Goal: Task Accomplishment & Management: Use online tool/utility

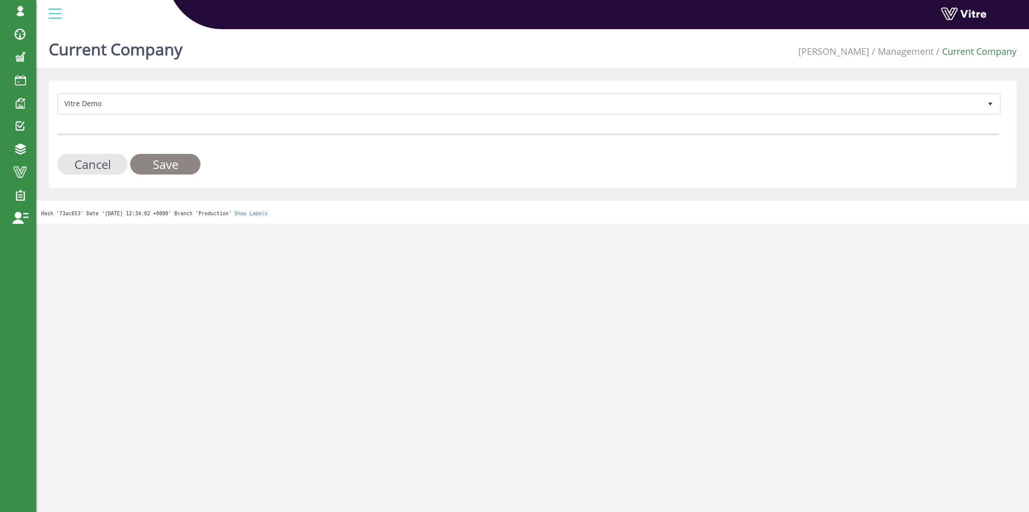
click at [162, 164] on input "Save" at bounding box center [165, 164] width 70 height 21
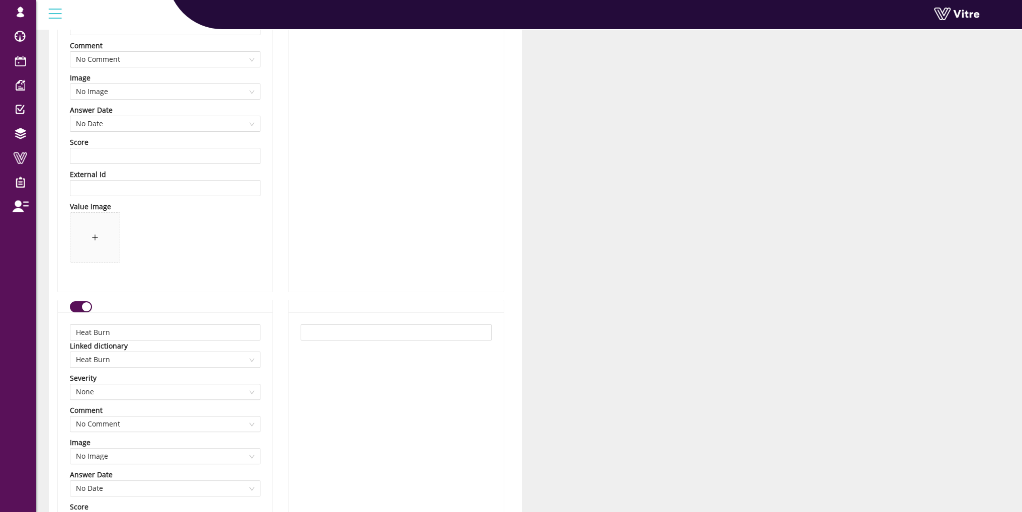
scroll to position [302, 0]
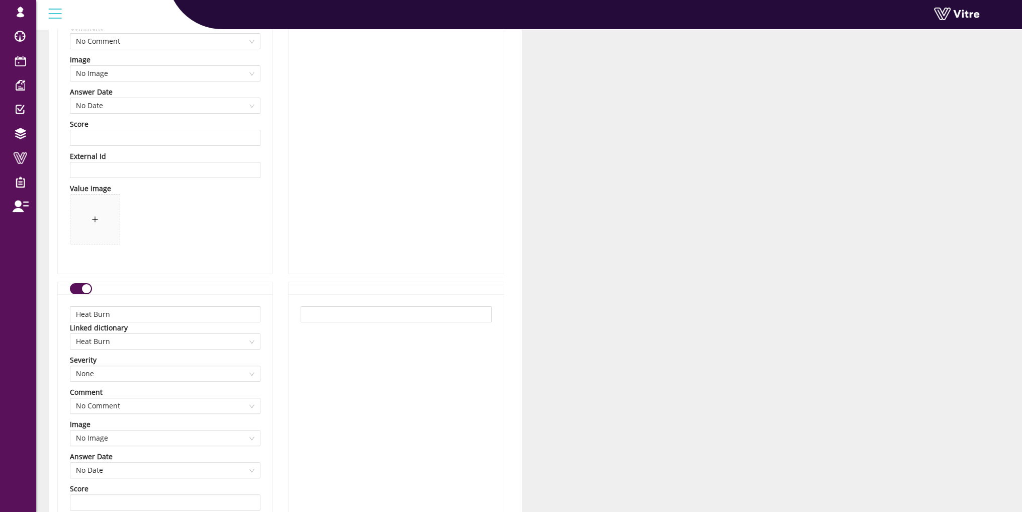
click at [458, 170] on div at bounding box center [395, 102] width 215 height 344
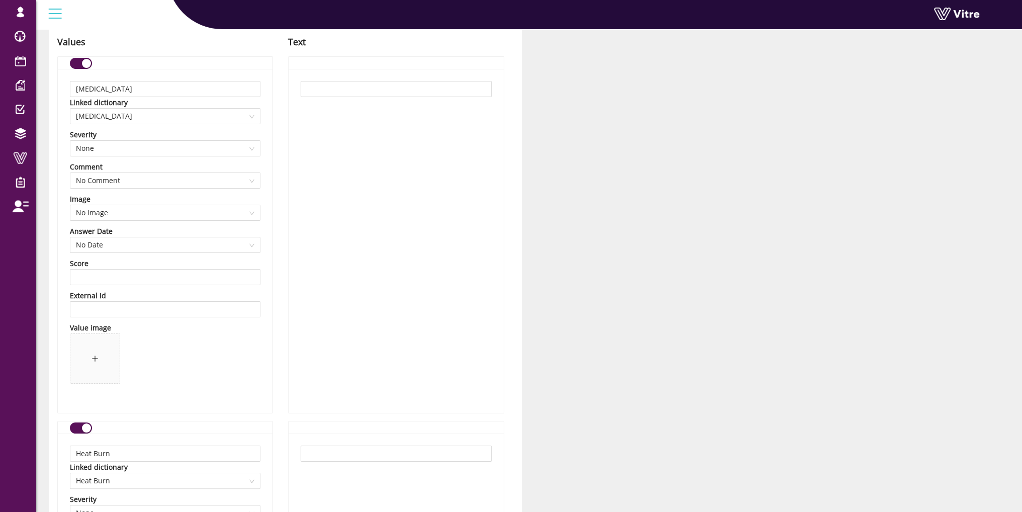
scroll to position [119, 0]
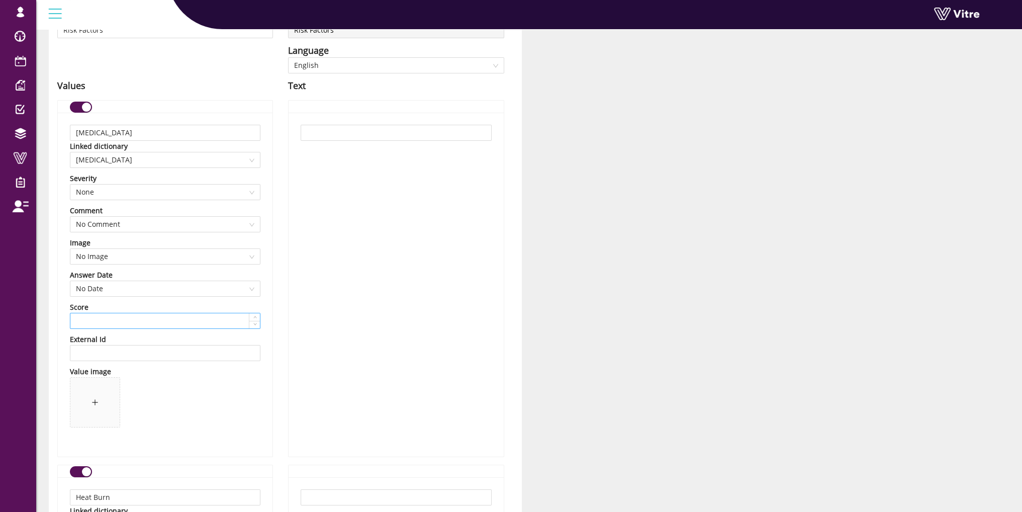
click at [203, 327] on input at bounding box center [164, 320] width 189 height 15
click at [228, 287] on span "No Date" at bounding box center [165, 288] width 178 height 15
click at [179, 256] on span "No Image" at bounding box center [165, 256] width 178 height 15
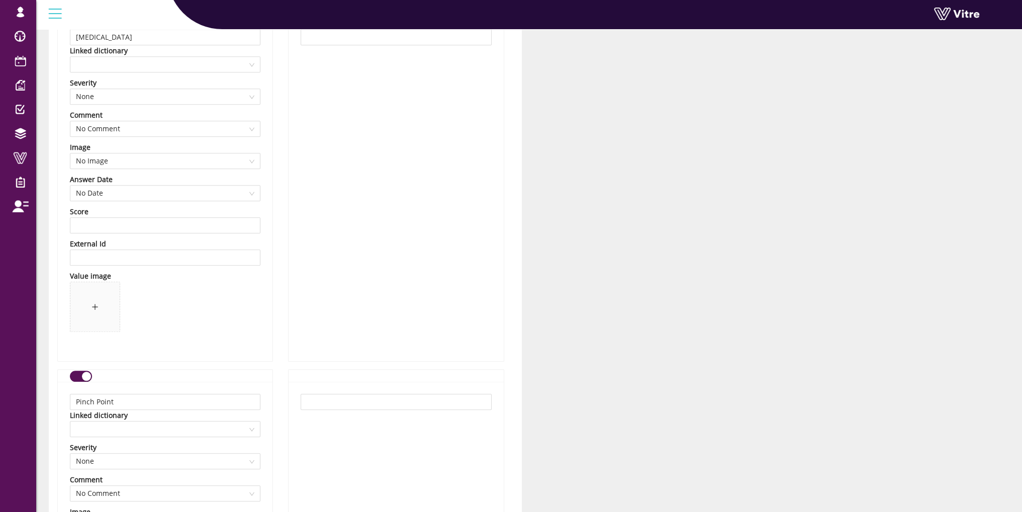
scroll to position [1132, 0]
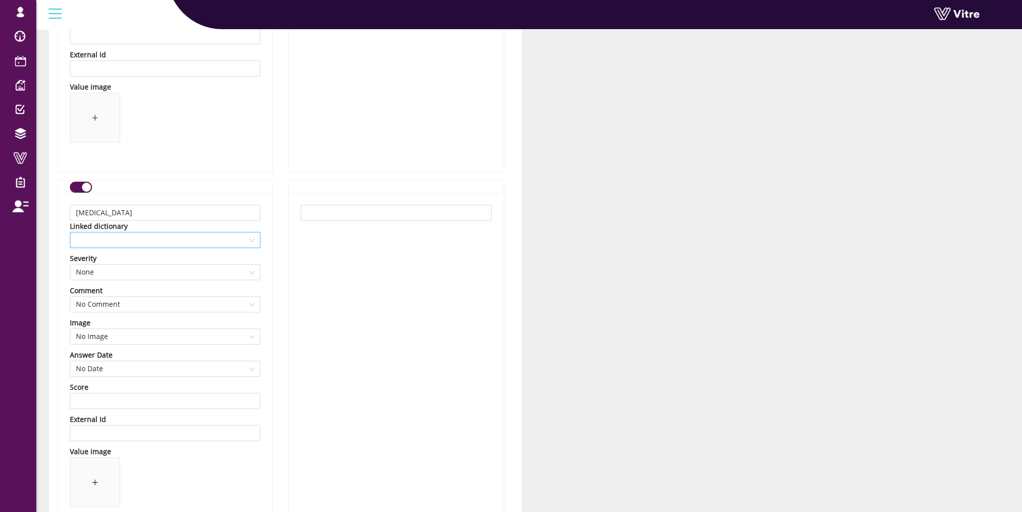
click at [235, 239] on span at bounding box center [165, 239] width 178 height 15
drag, startPoint x: 258, startPoint y: 292, endPoint x: 264, endPoint y: 343, distance: 51.6
click at [123, 238] on span at bounding box center [165, 239] width 178 height 15
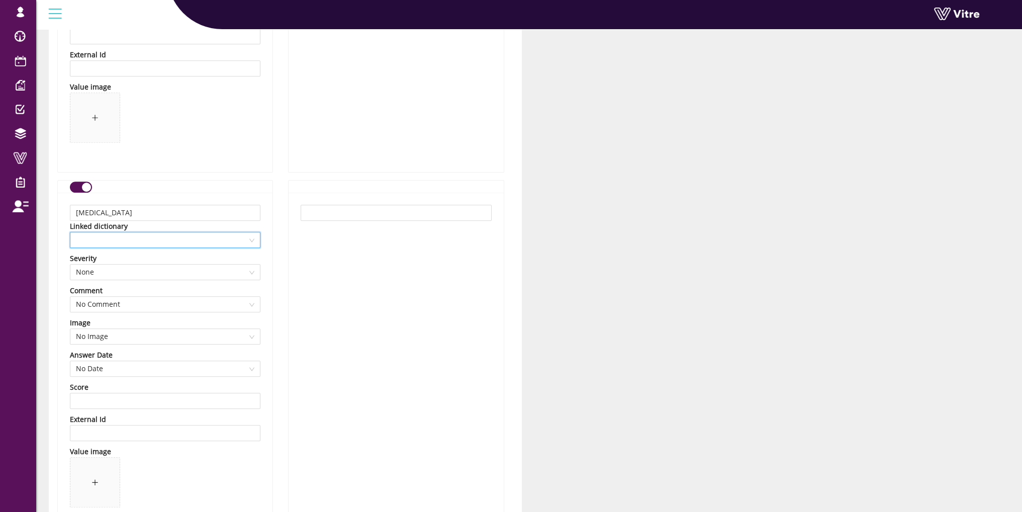
click at [123, 238] on span at bounding box center [165, 239] width 178 height 15
drag, startPoint x: 257, startPoint y: 258, endPoint x: 258, endPoint y: 270, distance: 12.1
click at [258, 270] on div at bounding box center [258, 268] width 4 height 12
click at [122, 288] on div "Heat Burn" at bounding box center [164, 290] width 179 height 11
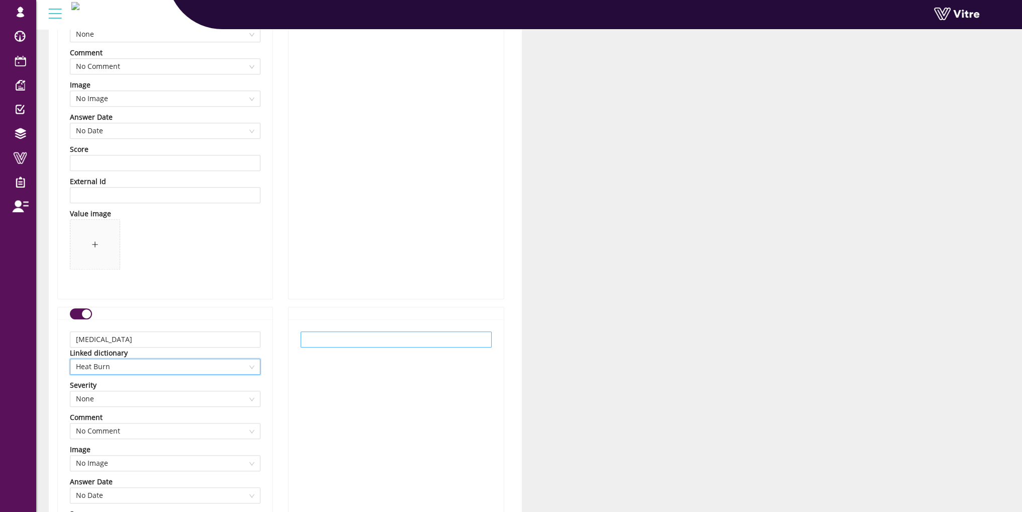
scroll to position [1055, 0]
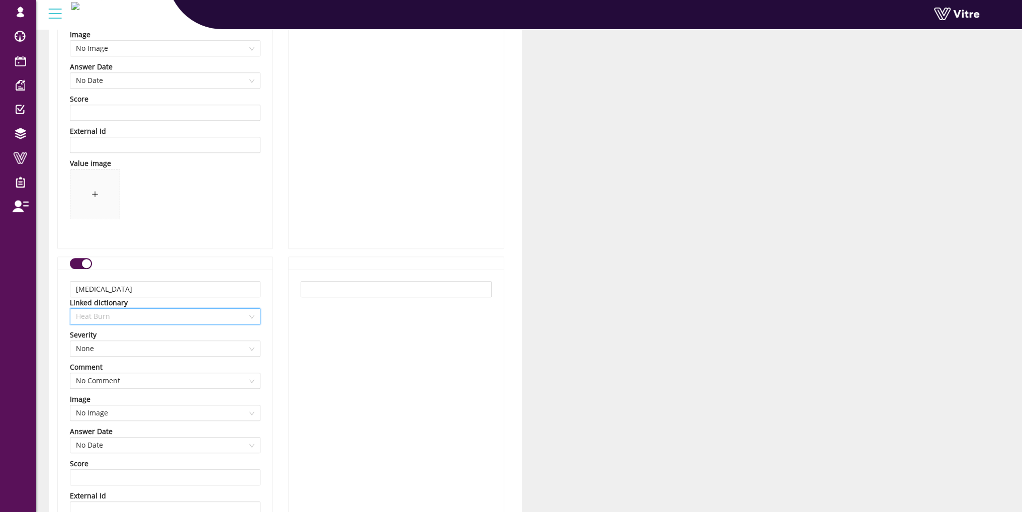
click at [149, 318] on span "Heat Burn" at bounding box center [165, 316] width 178 height 15
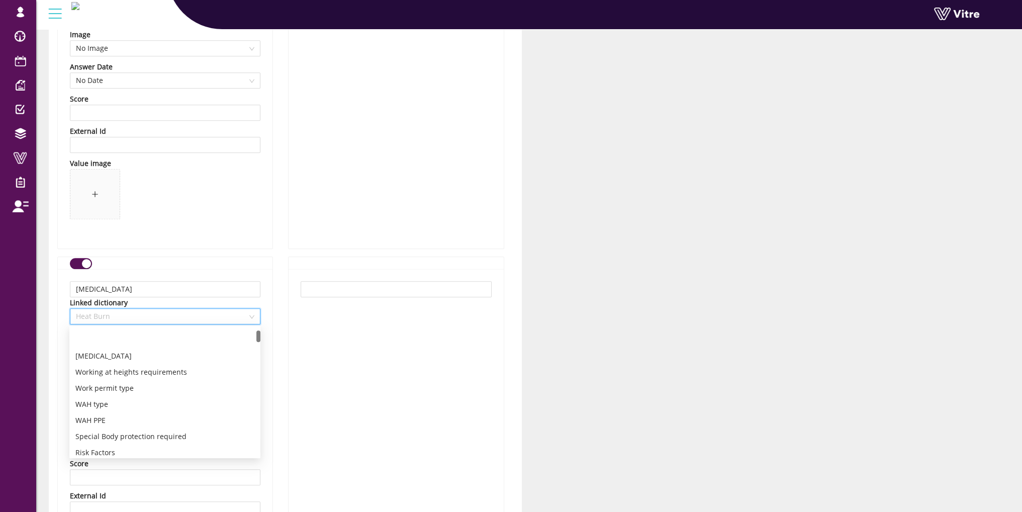
scroll to position [0, 0]
drag, startPoint x: 258, startPoint y: 346, endPoint x: 261, endPoint y: 331, distance: 15.4
click at [178, 366] on div "[MEDICAL_DATA]" at bounding box center [164, 367] width 179 height 11
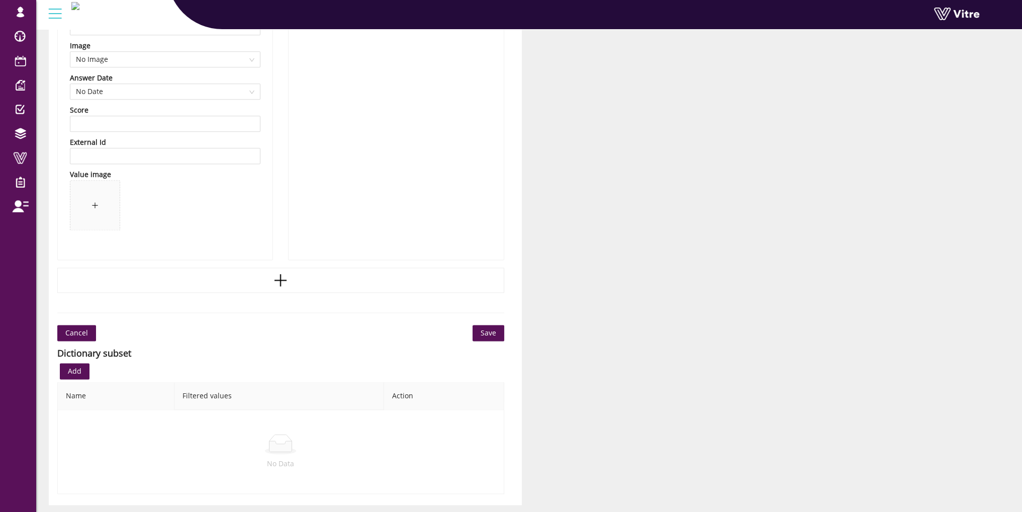
scroll to position [6898, 0]
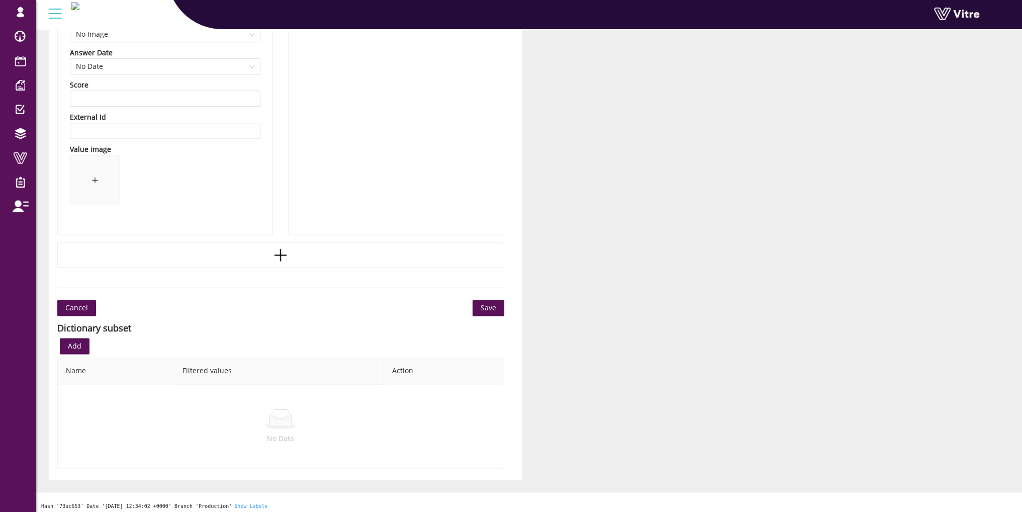
click at [495, 305] on span "Save" at bounding box center [488, 307] width 16 height 11
